Goal: Check status

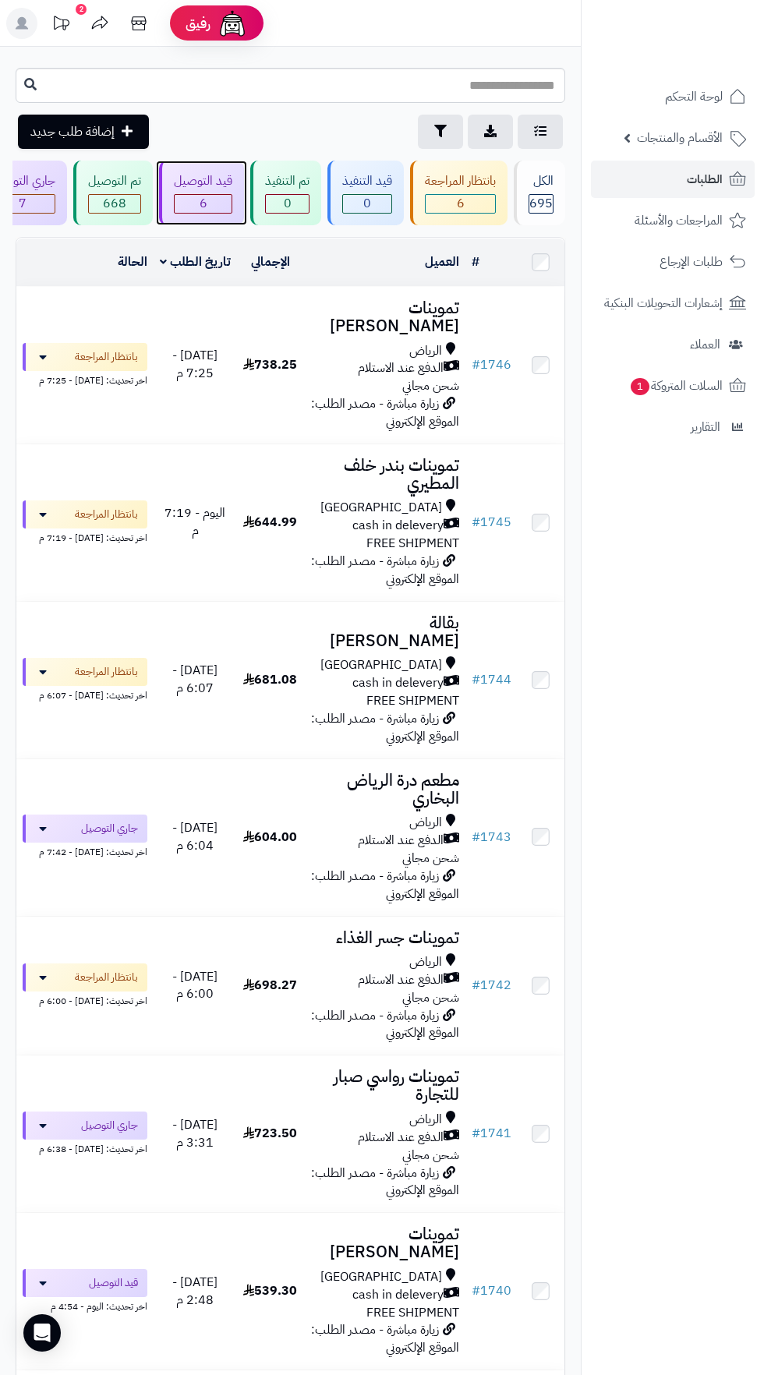
click at [206, 200] on span "6" at bounding box center [203, 204] width 57 height 18
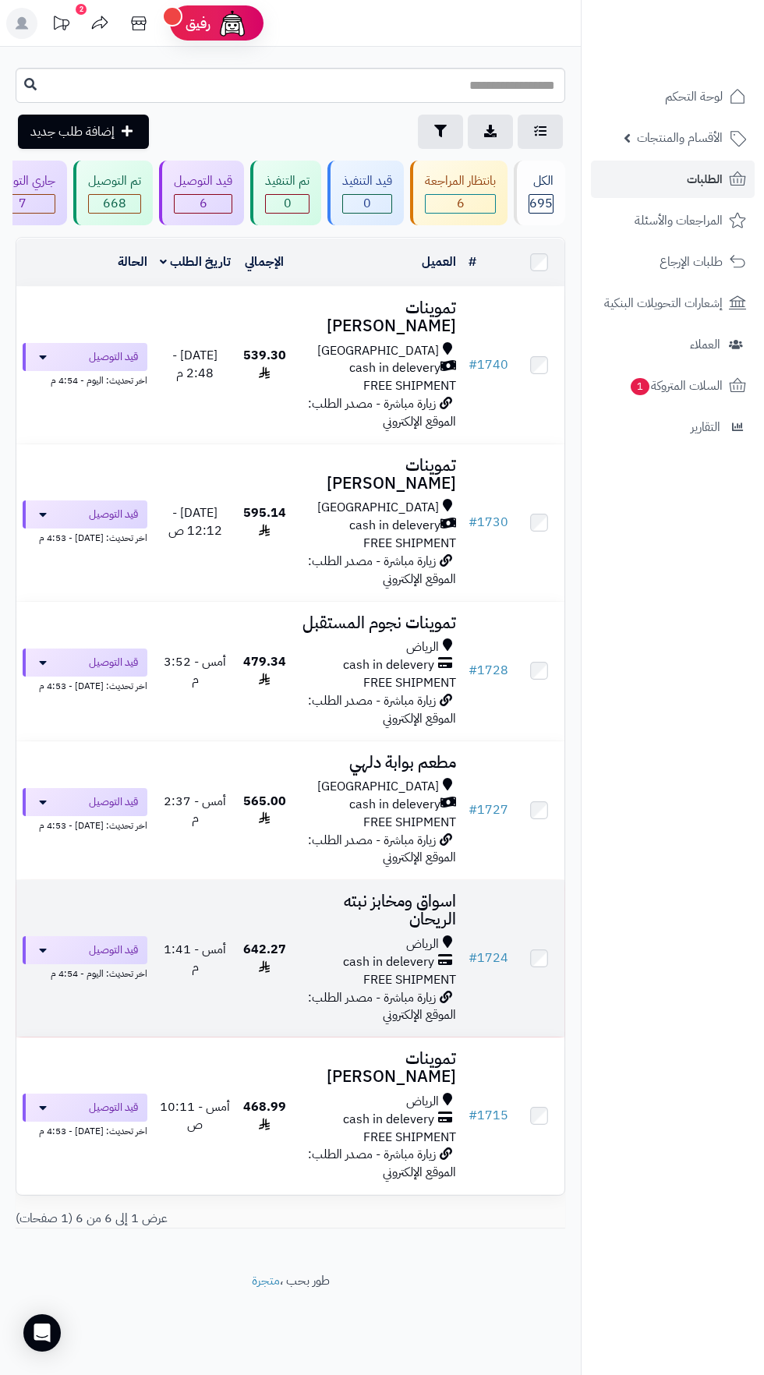
click at [383, 935] on div "الرياض" at bounding box center [376, 944] width 157 height 18
